Goal: Information Seeking & Learning: Learn about a topic

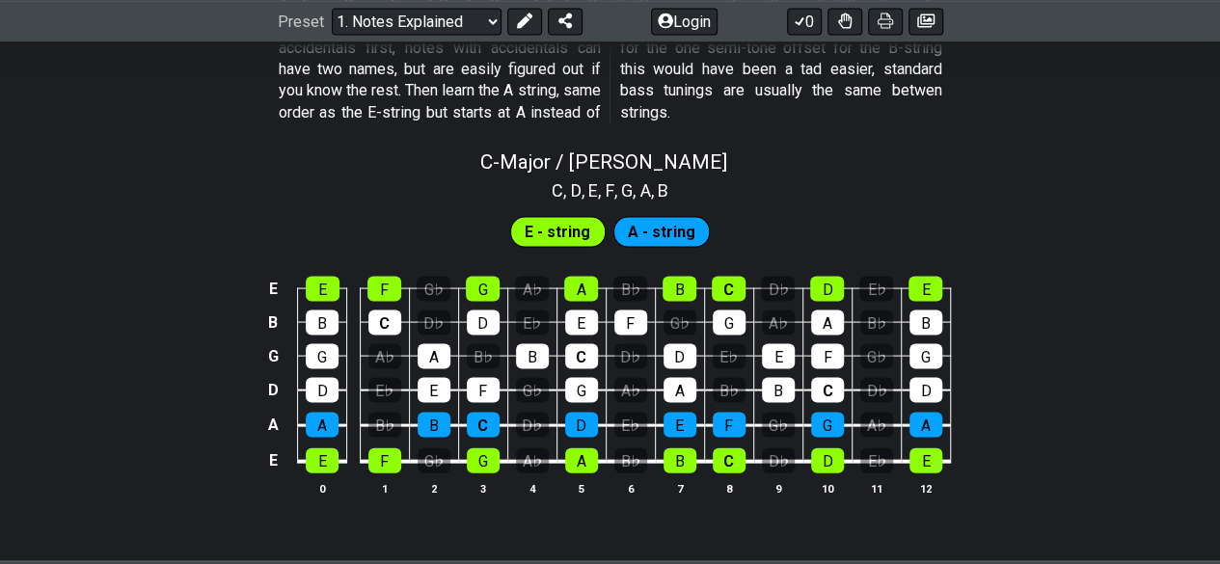
scroll to position [1840, 0]
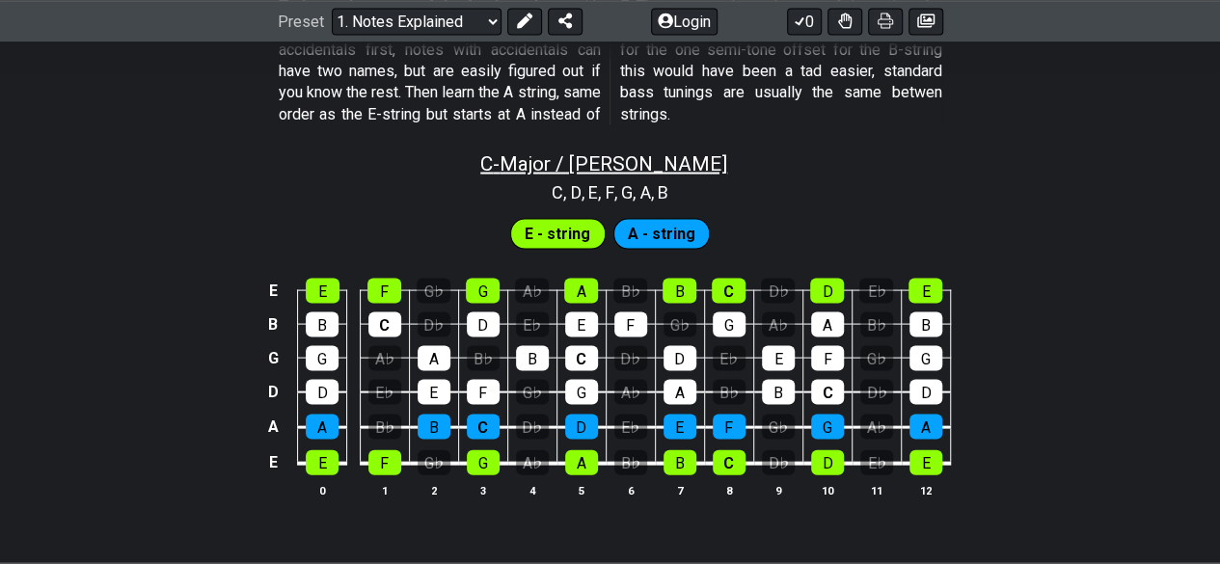
click at [605, 155] on span "C - Major / Ionian" at bounding box center [603, 163] width 247 height 23
select select "C"
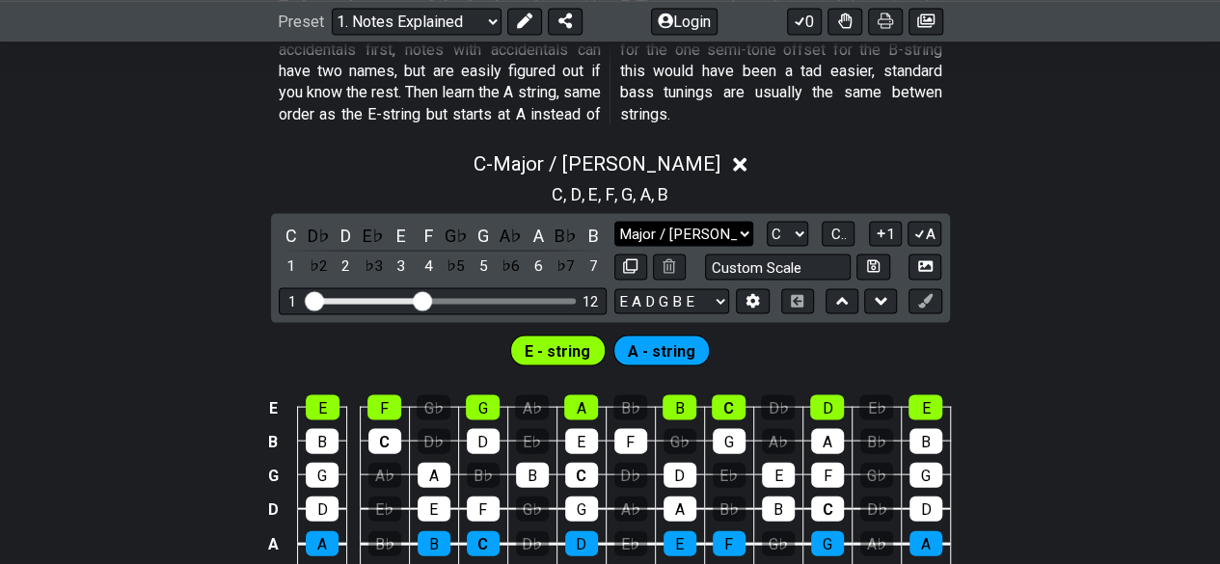
click at [725, 233] on select "Major / Ionian Custom Scale Minor Pentatonic Major Pentatonic Minor Blues Major…" at bounding box center [683, 235] width 139 height 26
click at [614, 222] on select "Major / Ionian Custom Scale Minor Pentatonic Major Pentatonic Minor Blues Major…" at bounding box center [683, 235] width 139 height 26
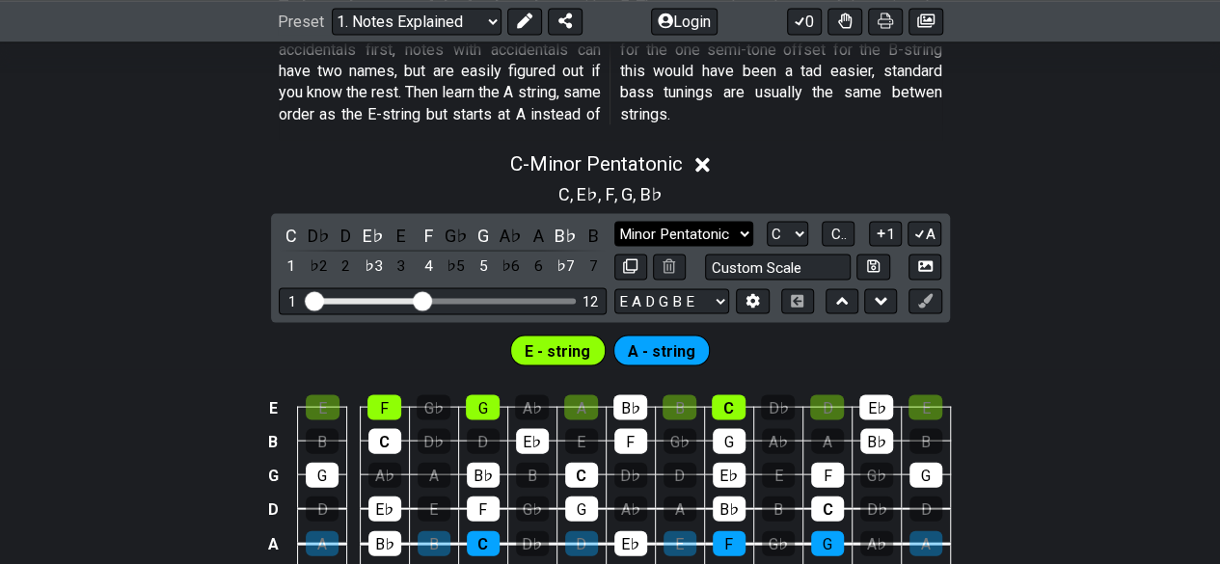
click at [647, 222] on select "Major / Ionian Custom Scale Minor Pentatonic Major Pentatonic Minor Blues Major…" at bounding box center [683, 235] width 139 height 26
select select "Major / [PERSON_NAME]"
click at [614, 222] on select "Major / Ionian Custom Scale Minor Pentatonic Major Pentatonic Minor Blues Major…" at bounding box center [683, 235] width 139 height 26
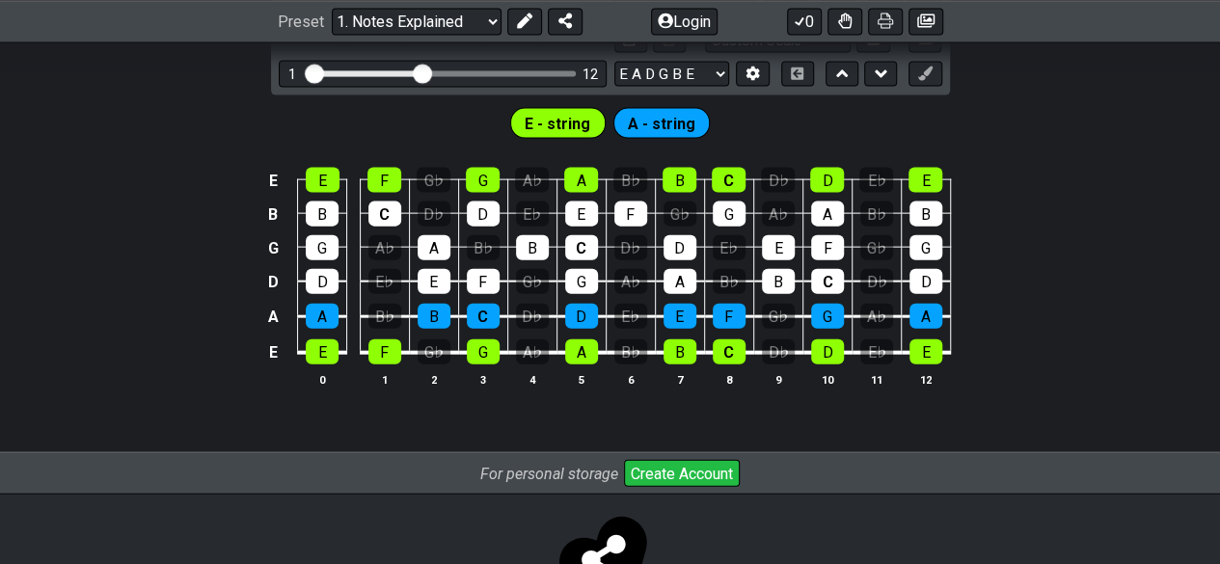
scroll to position [2141, 0]
